Goal: Find specific page/section: Find specific page/section

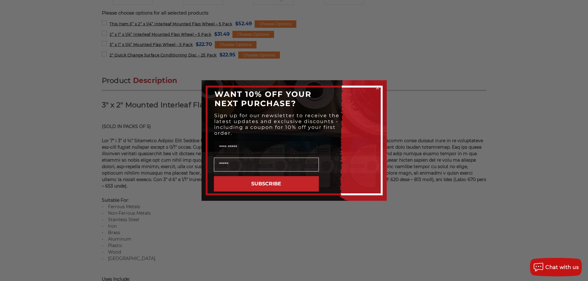
scroll to position [339, 0]
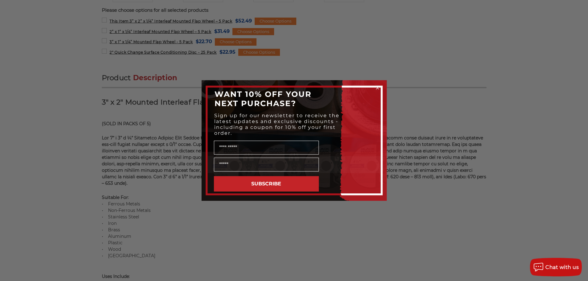
click at [379, 88] on circle "Close dialog" at bounding box center [377, 88] width 6 height 6
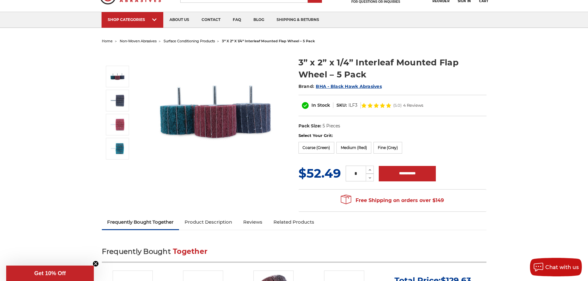
scroll to position [0, 0]
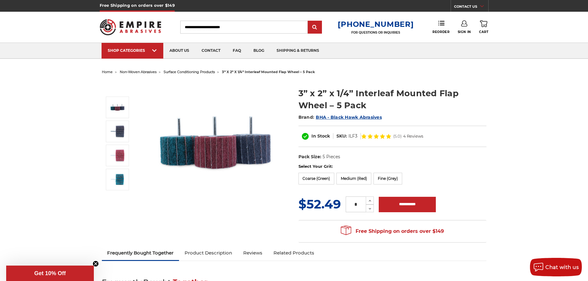
click at [196, 71] on span "surface conditioning products" at bounding box center [189, 72] width 51 height 4
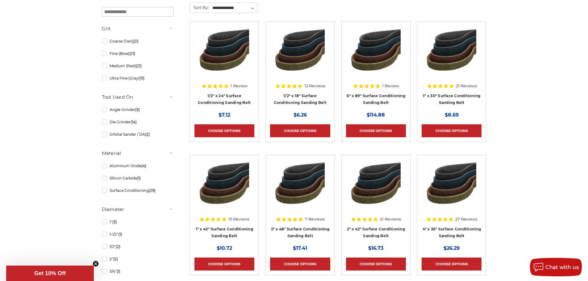
scroll to position [123, 0]
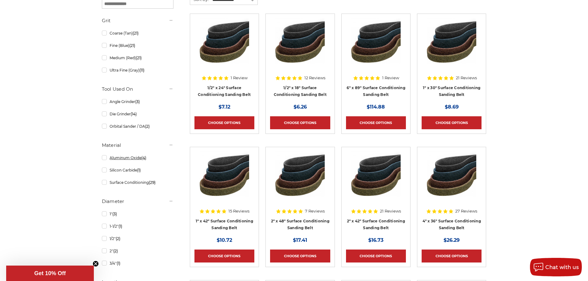
click at [102, 158] on link "Aluminum Oxide (4)" at bounding box center [138, 157] width 72 height 11
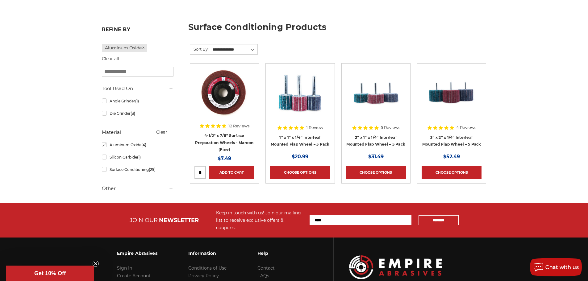
scroll to position [72, 0]
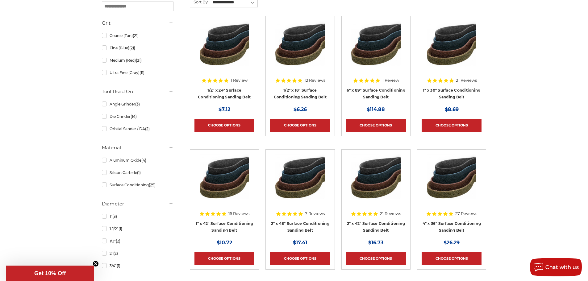
scroll to position [123, 0]
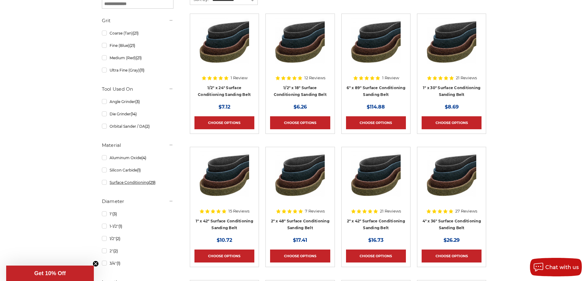
click at [126, 184] on link "Surface Conditioning (29)" at bounding box center [138, 182] width 72 height 11
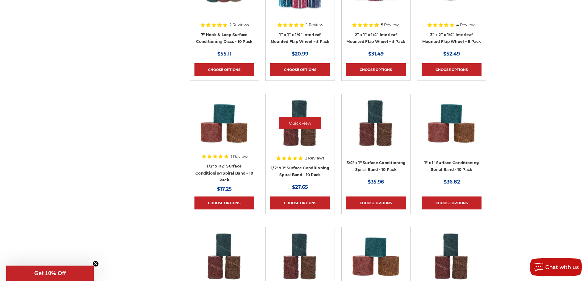
drag, startPoint x: 323, startPoint y: 149, endPoint x: 315, endPoint y: 149, distance: 7.7
